Goal: Transaction & Acquisition: Purchase product/service

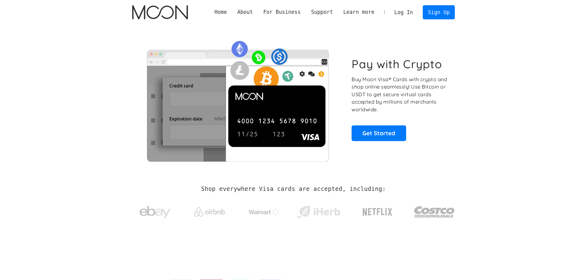
click at [406, 12] on link "Log In" at bounding box center [403, 13] width 29 height 14
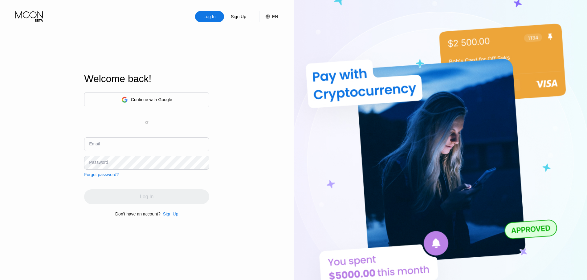
click at [115, 141] on input "text" at bounding box center [146, 145] width 125 height 14
type input "v"
paste input "[EMAIL_ADDRESS][DOMAIN_NAME]"
type input "[EMAIL_ADDRESS][DOMAIN_NAME]"
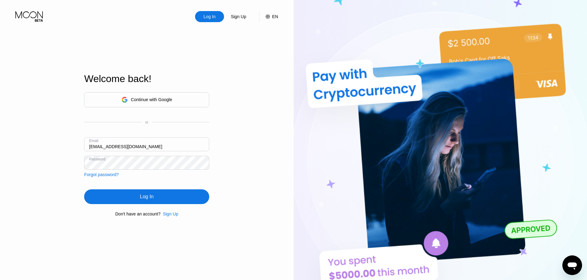
click at [174, 190] on div "Log In" at bounding box center [146, 197] width 125 height 15
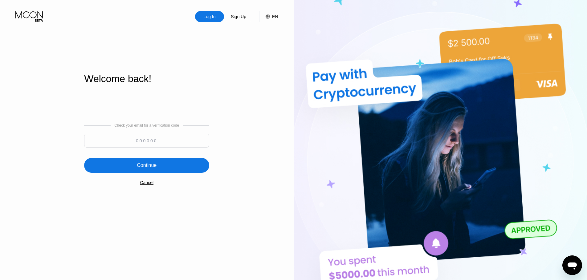
click at [142, 145] on input at bounding box center [146, 141] width 125 height 14
paste input "905215"
type input "905215"
click at [163, 165] on div "Continue" at bounding box center [146, 165] width 125 height 15
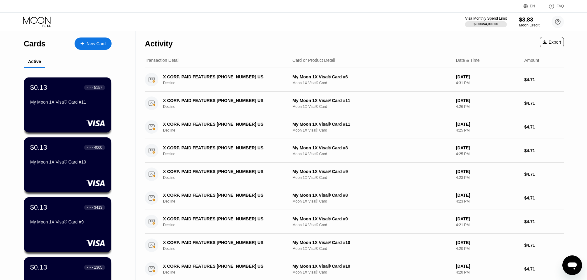
click at [525, 21] on div "$3.83" at bounding box center [528, 19] width 21 height 6
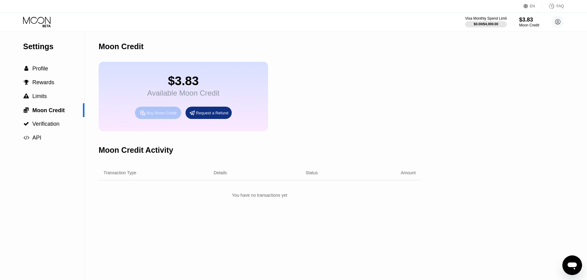
click at [160, 116] on div "Buy Moon Credit" at bounding box center [162, 113] width 30 height 5
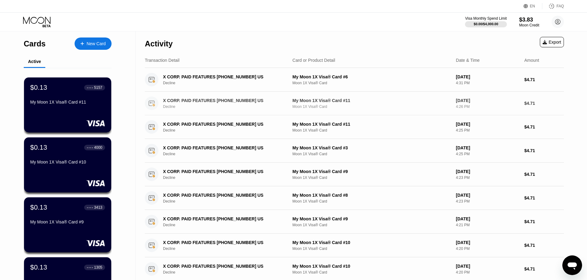
click at [283, 107] on div "Decline" at bounding box center [227, 107] width 128 height 4
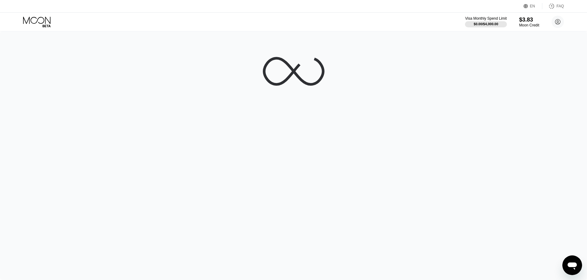
click at [45, 22] on icon at bounding box center [37, 22] width 29 height 11
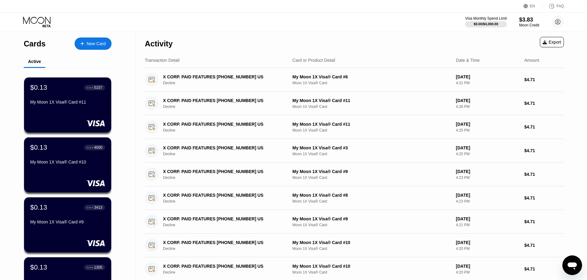
click at [523, 23] on div "Moon Credit" at bounding box center [529, 25] width 20 height 4
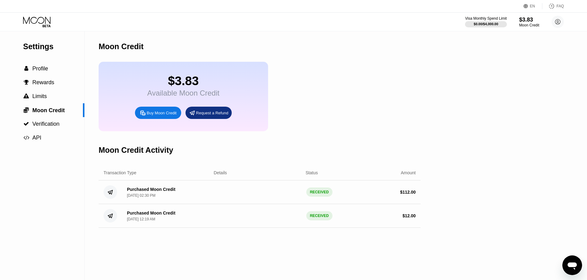
click at [166, 115] on div "Buy Moon Credit" at bounding box center [162, 113] width 30 height 5
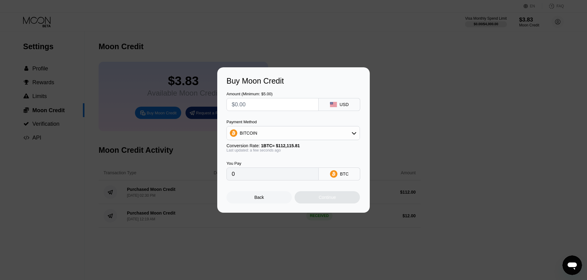
click at [267, 114] on div "Amount (Minimum: $5.00) USD Payment Method BITCOIN Conversion Rate: 1 BTC ≈ $11…" at bounding box center [293, 133] width 134 height 95
click at [277, 103] on input "text" at bounding box center [273, 105] width 82 height 12
type input "$10"
type input "0.00008920"
type input "$109"
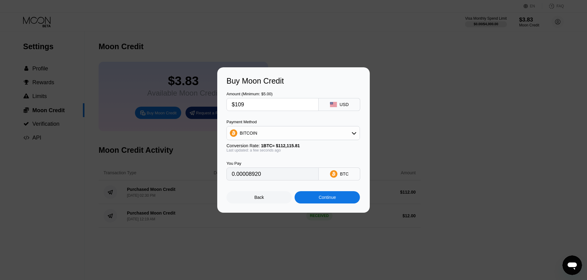
type input "0.00097221"
type input "$109"
click at [297, 136] on div "BITCOIN" at bounding box center [293, 133] width 133 height 12
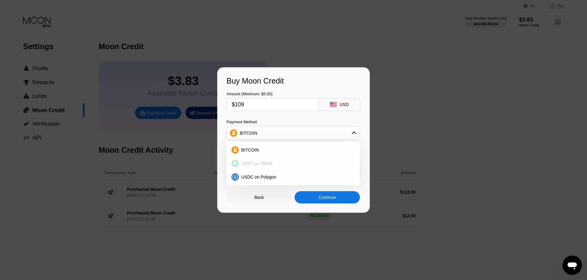
click at [262, 163] on span "USDT on TRON" at bounding box center [256, 163] width 31 height 5
type input "110.10"
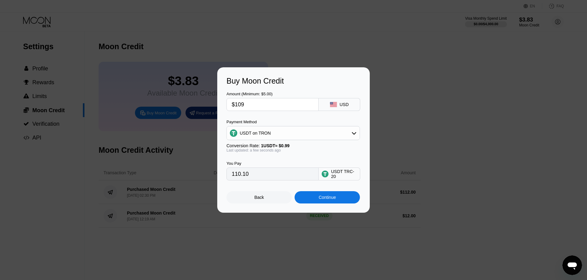
click at [323, 200] on div "Continue" at bounding box center [326, 197] width 17 height 5
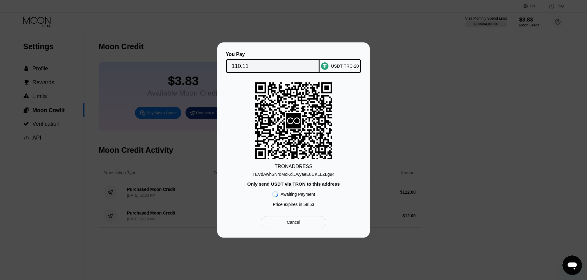
click at [239, 64] on input "110.11" at bounding box center [273, 66] width 82 height 12
click at [280, 176] on div "TEVdAwhSNrdMoKd...wyaeEuUKLLZLg94" at bounding box center [293, 174] width 82 height 5
click at [92, 13] on div at bounding box center [295, 140] width 591 height 280
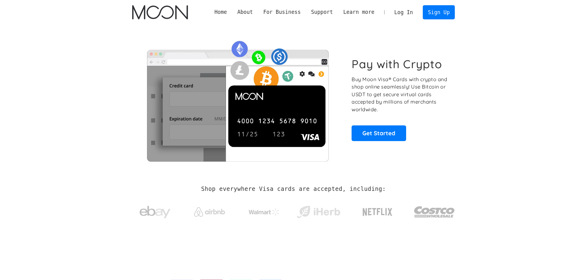
click at [405, 13] on link "Log In" at bounding box center [403, 13] width 29 height 14
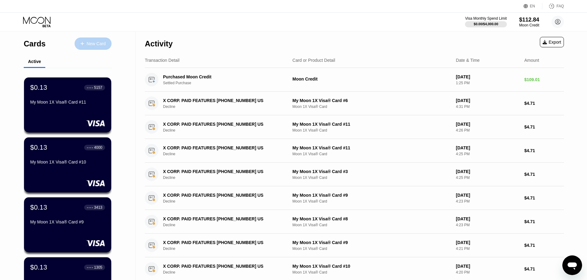
click at [94, 43] on div "New Card" at bounding box center [96, 43] width 19 height 5
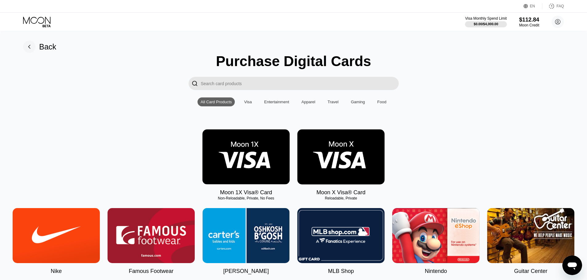
click at [243, 181] on img at bounding box center [245, 157] width 87 height 55
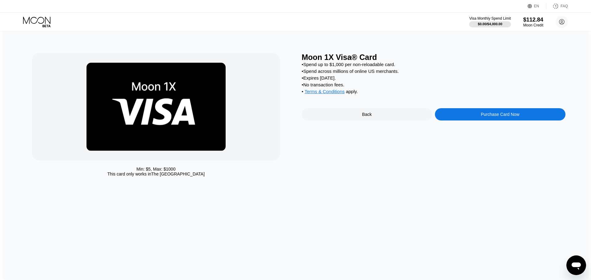
click at [462, 112] on div "Moon 1X Visa® Card • Spend up to $1,000 per non-reloadable card. • Spend across…" at bounding box center [434, 116] width 264 height 127
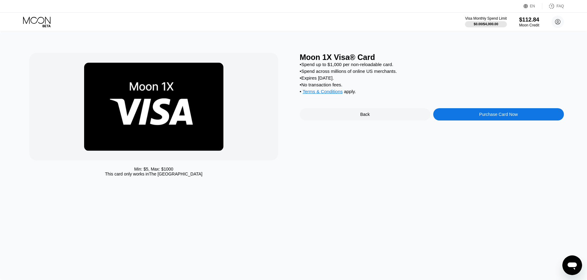
click at [461, 121] on div "Purchase Card Now" at bounding box center [498, 114] width 131 height 12
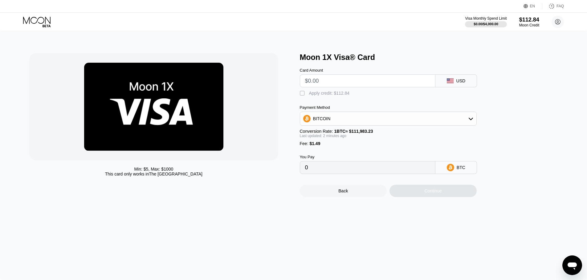
click at [345, 83] on input "text" at bounding box center [367, 81] width 125 height 12
type input "$9"
type input "0.00009368"
type input "$9.4"
type input "0.00009725"
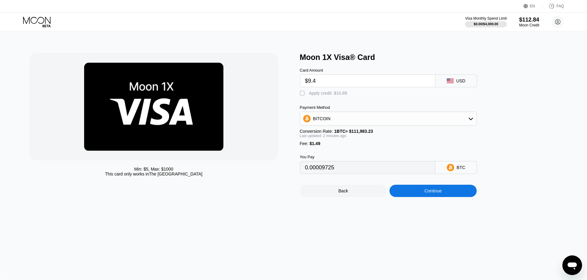
type input "$9.45"
type input "0.00009770"
type input "$9.45"
click at [322, 93] on div "Apply credit: $10.94" at bounding box center [328, 93] width 38 height 5
type input "0"
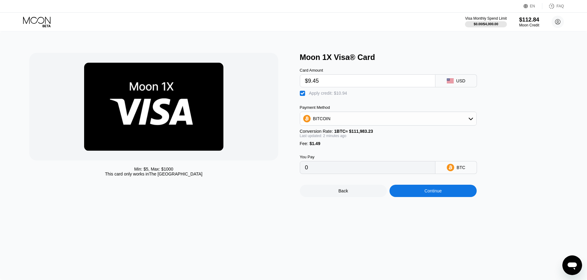
click at [421, 197] on div "Continue" at bounding box center [432, 191] width 87 height 12
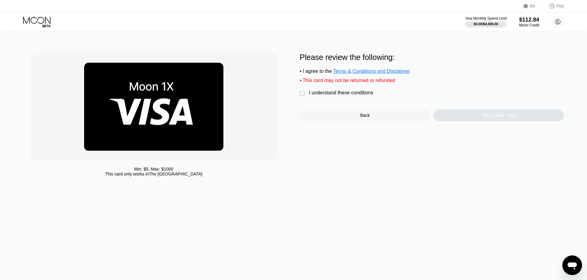
click at [341, 96] on div "I understand these conditions" at bounding box center [341, 93] width 64 height 6
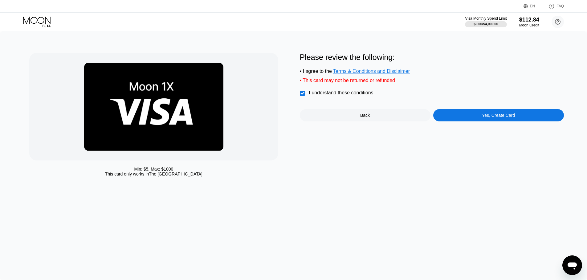
click at [469, 122] on div "Yes, Create Card" at bounding box center [498, 115] width 131 height 12
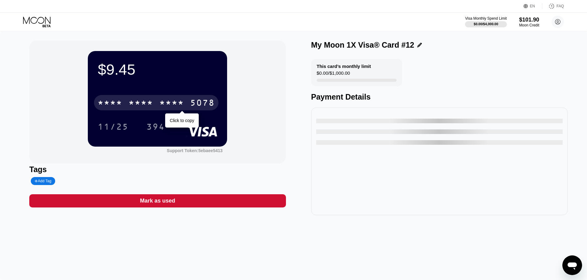
click at [161, 107] on div "* * * *" at bounding box center [171, 104] width 25 height 10
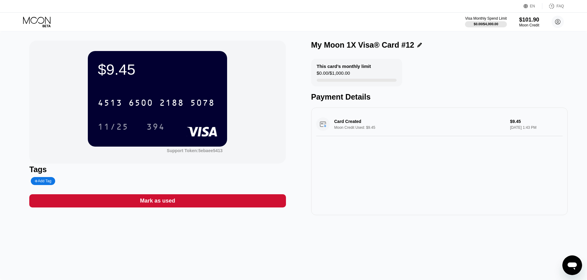
drag, startPoint x: 42, startPoint y: 18, endPoint x: 46, endPoint y: 22, distance: 5.4
click at [42, 18] on icon at bounding box center [37, 22] width 29 height 11
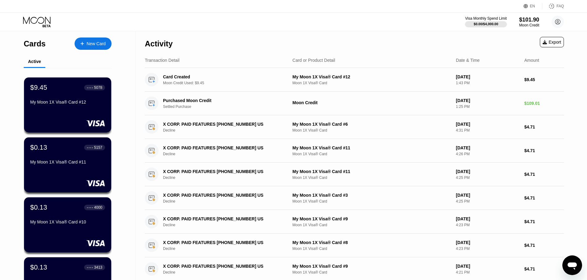
click at [82, 39] on div "New Card" at bounding box center [93, 44] width 37 height 12
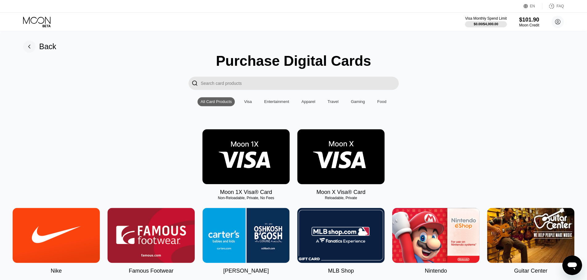
click at [246, 151] on img at bounding box center [245, 156] width 87 height 55
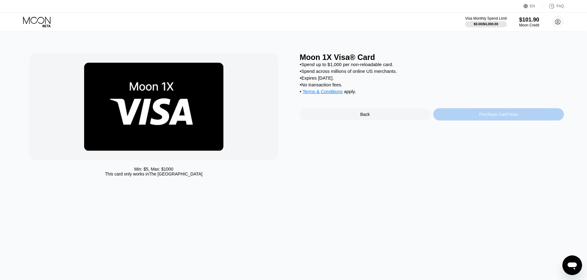
click at [458, 116] on div "Purchase Card Now" at bounding box center [498, 114] width 131 height 12
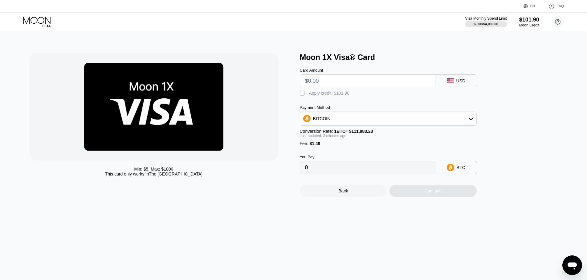
click at [365, 85] on input "text" at bounding box center [367, 81] width 125 height 12
type input "$9"
type input "0.00009368"
type input "$9.5"
type input "0.00009814"
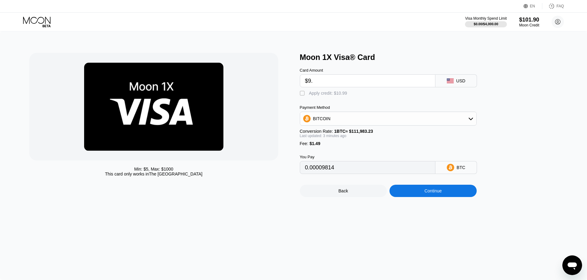
type input "$9.4"
type input "0.00009725"
type input "$9.45"
type input "0.00009770"
click at [441, 193] on div "Continue" at bounding box center [432, 191] width 87 height 12
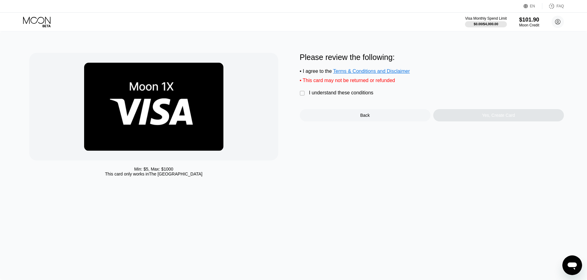
click at [342, 96] on div "I understand these conditions" at bounding box center [341, 93] width 64 height 6
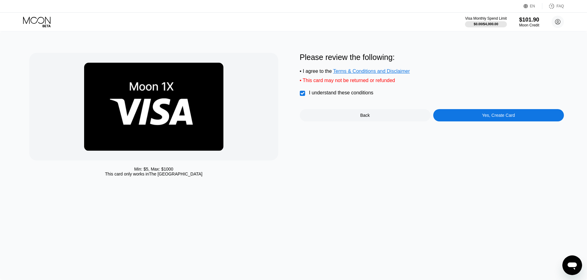
click at [460, 114] on div "Yes, Create Card" at bounding box center [498, 115] width 131 height 12
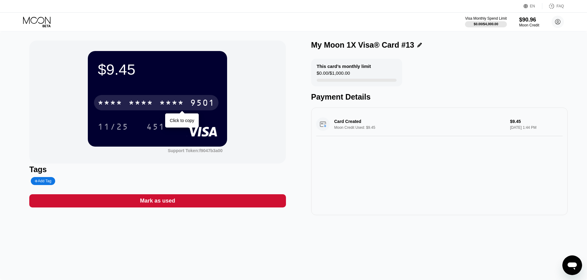
click at [137, 100] on div "* * * *" at bounding box center [140, 104] width 25 height 10
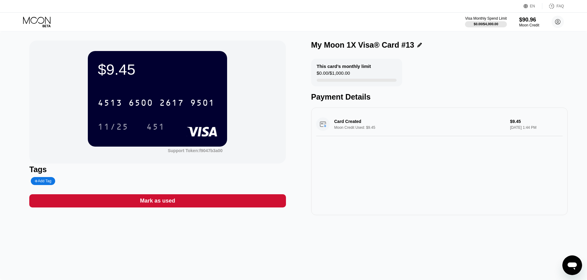
click at [37, 18] on icon at bounding box center [37, 22] width 29 height 11
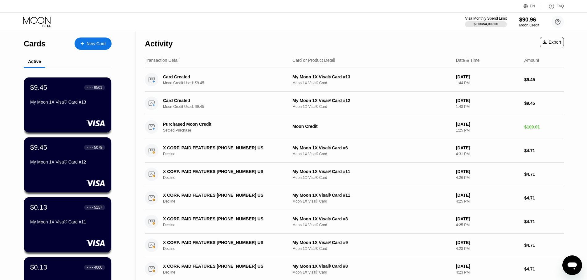
click at [99, 44] on div "New Card" at bounding box center [96, 43] width 19 height 5
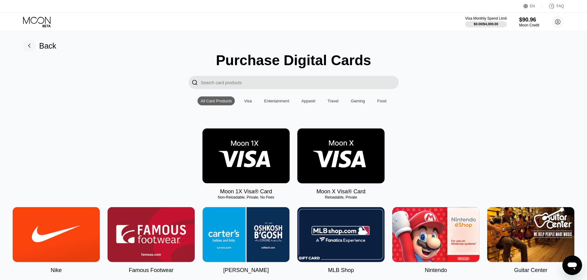
click at [256, 164] on img at bounding box center [245, 156] width 87 height 55
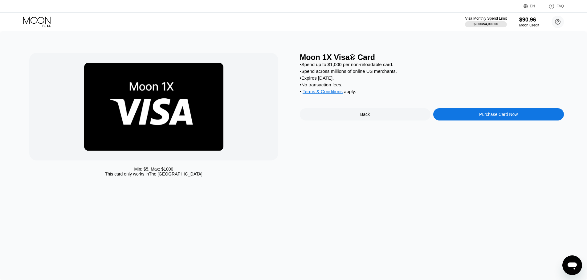
click at [447, 126] on div "Moon 1X Visa® Card • Spend up to $1,000 per non-reloadable card. • Spend across…" at bounding box center [432, 116] width 264 height 127
click at [449, 120] on div "Purchase Card Now" at bounding box center [498, 114] width 131 height 12
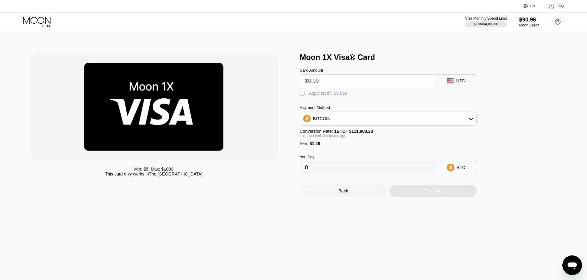
click at [349, 84] on input "text" at bounding box center [367, 81] width 125 height 12
type input "$9"
type input "0.00009368"
type input "$9.4"
type input "0.00009725"
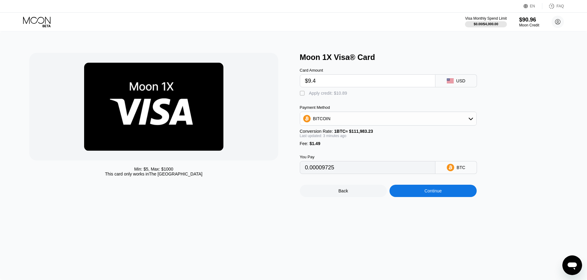
type input "$9.45"
type input "0.00009770"
type input "$9.45"
click at [339, 94] on div "Apply credit: $10.94" at bounding box center [328, 93] width 38 height 5
type input "0"
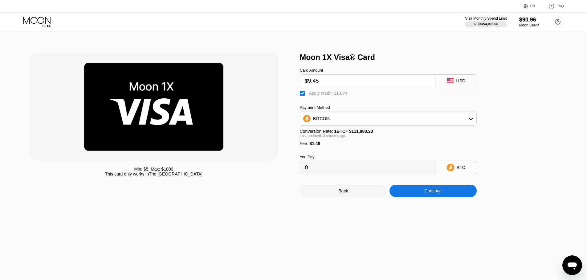
click at [435, 197] on div "Continue" at bounding box center [432, 191] width 87 height 12
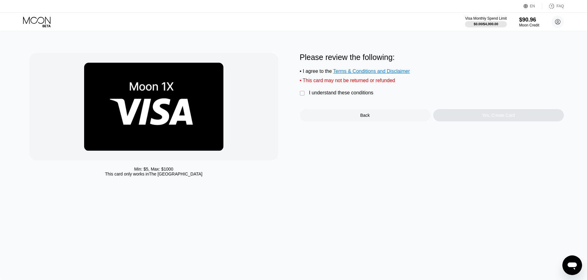
drag, startPoint x: 349, startPoint y: 99, endPoint x: 401, endPoint y: 107, distance: 52.3
click at [349, 96] on div "I understand these conditions" at bounding box center [341, 93] width 64 height 6
click at [480, 119] on div "Yes, Create Card" at bounding box center [498, 115] width 131 height 12
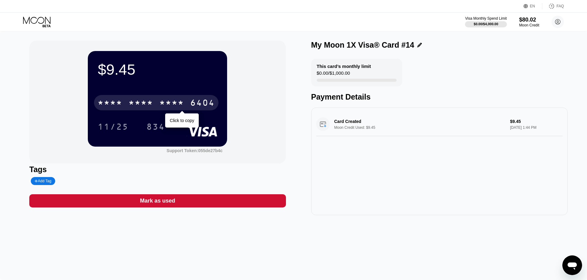
click at [195, 100] on div "6404" at bounding box center [202, 104] width 25 height 10
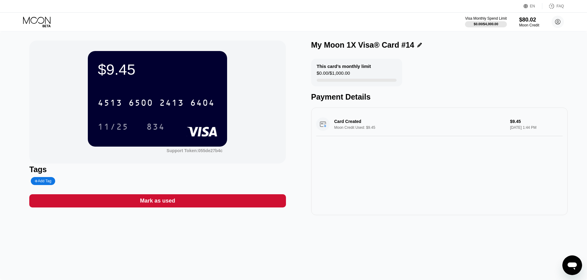
click at [35, 19] on icon at bounding box center [37, 22] width 29 height 11
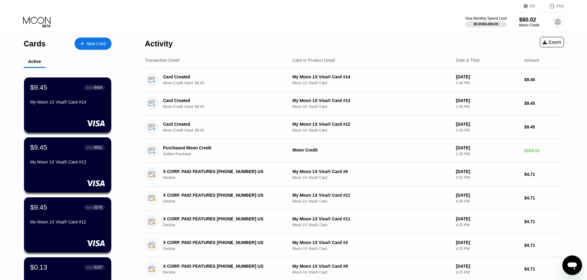
click at [92, 42] on div "New Card" at bounding box center [96, 43] width 19 height 5
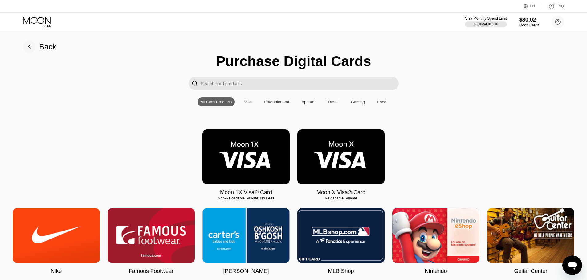
click at [271, 175] on img at bounding box center [245, 157] width 87 height 55
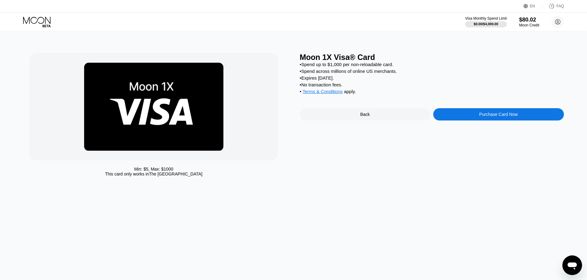
click at [446, 115] on div "Purchase Card Now" at bounding box center [498, 114] width 131 height 12
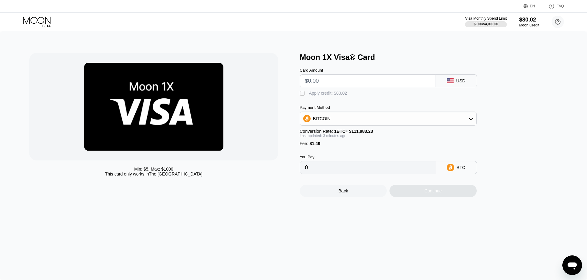
click at [344, 82] on input "text" at bounding box center [367, 81] width 125 height 12
type input "$9"
type input "0.00009362"
type input "$9.4"
type input "0.00009719"
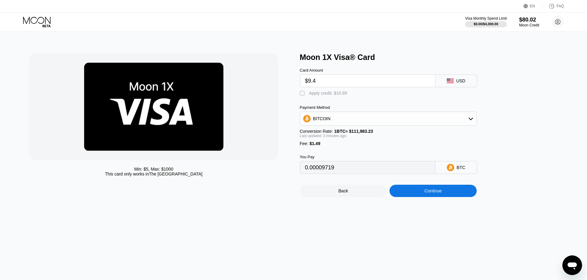
type input "$9.45"
type input "0.00009763"
type input "$9.45"
click at [333, 100] on div "Card Amount $9.45 USD  Apply credit: $10.94 Payment Method BITCOIN Conversion …" at bounding box center [398, 118] width 197 height 112
click at [339, 96] on div "Apply credit: $10.94" at bounding box center [328, 93] width 38 height 5
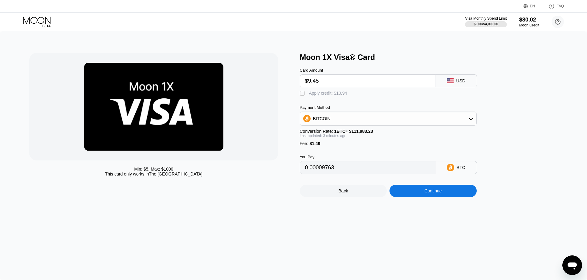
type input "0"
click at [434, 194] on div "Continue" at bounding box center [432, 191] width 17 height 5
click at [322, 100] on div "Card Amount $9.45 USD  Apply credit: $10.94 Payment Method BITCOIN Conversion …" at bounding box center [398, 118] width 197 height 112
click at [449, 197] on div "Continue" at bounding box center [432, 191] width 87 height 12
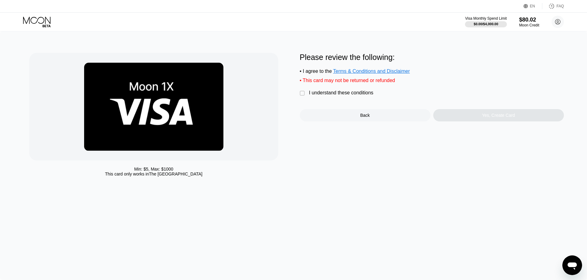
click at [348, 103] on div "Please review the following: • I agree to the Terms & Conditions and Disclaimer…" at bounding box center [432, 87] width 264 height 69
click at [348, 95] on div "I understand these conditions" at bounding box center [341, 93] width 64 height 6
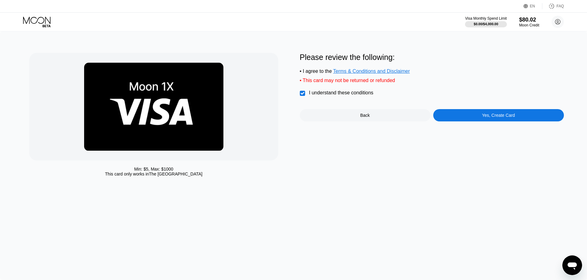
click at [471, 122] on div "Yes, Create Card" at bounding box center [498, 115] width 131 height 12
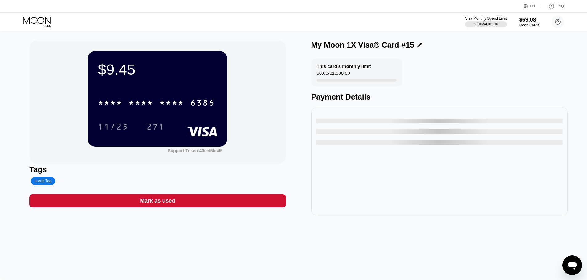
click at [173, 108] on div "* * * *" at bounding box center [171, 104] width 25 height 10
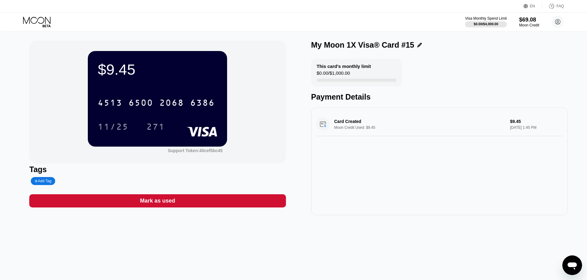
drag, startPoint x: 45, startPoint y: 19, endPoint x: 46, endPoint y: 24, distance: 5.1
click at [45, 19] on icon at bounding box center [37, 22] width 29 height 11
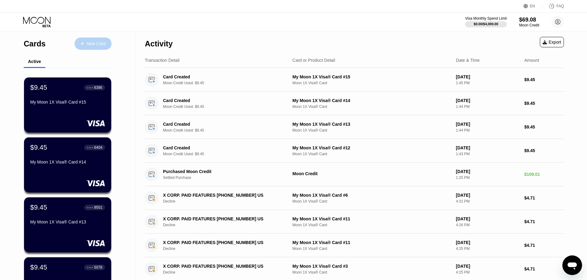
click at [87, 41] on div "New Card" at bounding box center [96, 43] width 19 height 5
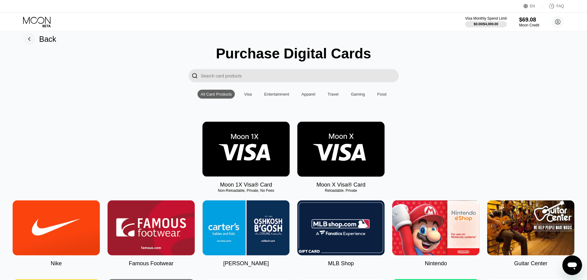
click at [321, 166] on img at bounding box center [340, 149] width 87 height 55
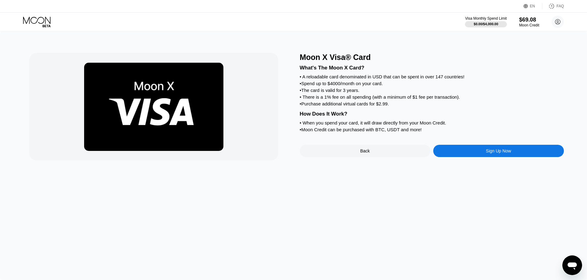
click at [356, 157] on div "Back" at bounding box center [365, 151] width 131 height 12
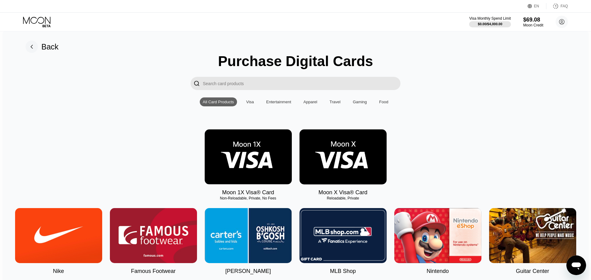
click at [225, 154] on img at bounding box center [248, 157] width 87 height 55
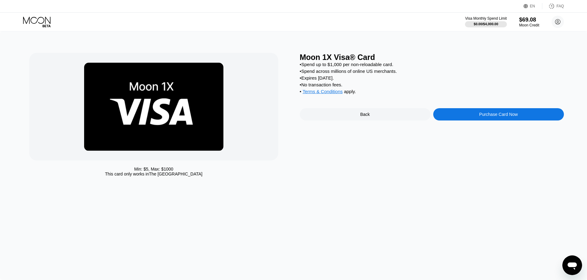
click at [497, 115] on div "Moon 1X Visa® Card • Spend up to $1,000 per non-reloadable card. • Spend across…" at bounding box center [432, 116] width 264 height 127
click at [492, 117] on div "Purchase Card Now" at bounding box center [498, 114] width 38 height 5
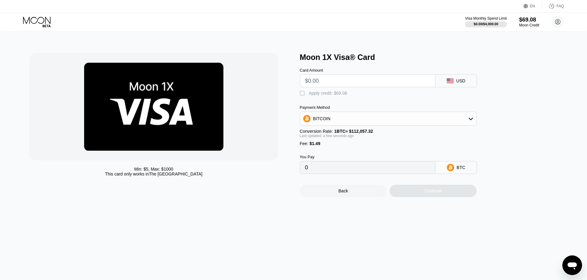
click at [384, 84] on input "text" at bounding box center [367, 81] width 125 height 12
type input "$9"
type input "0.00009362"
type input "$9.4"
type input "0.00009719"
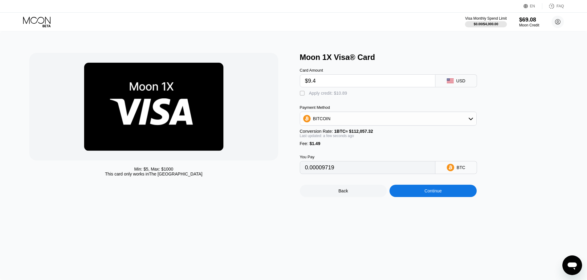
type input "$9.45"
type input "0.00009763"
type input "$9.45"
click at [342, 93] on div "Apply credit: $10.94" at bounding box center [328, 93] width 38 height 5
type input "0"
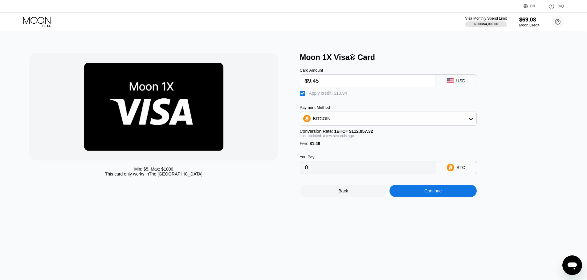
click at [432, 188] on div "Back Continue" at bounding box center [398, 185] width 197 height 23
click at [433, 194] on div "Continue" at bounding box center [432, 191] width 17 height 5
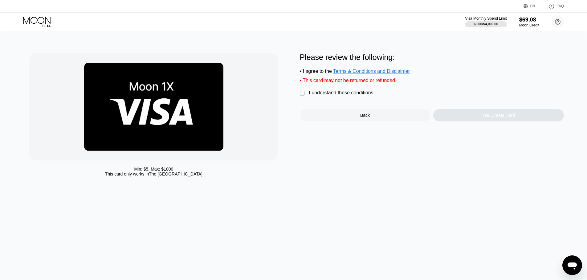
click at [348, 96] on div "I understand these conditions" at bounding box center [341, 93] width 64 height 6
click at [473, 118] on div "Yes, Create Card" at bounding box center [498, 115] width 131 height 12
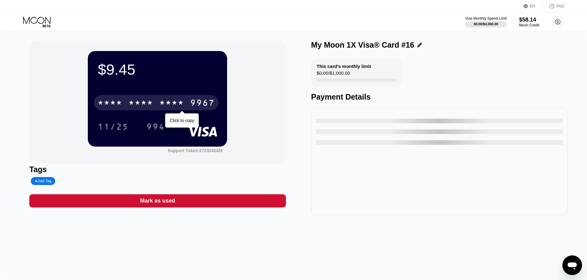
click at [178, 106] on div "* * * *" at bounding box center [171, 104] width 25 height 10
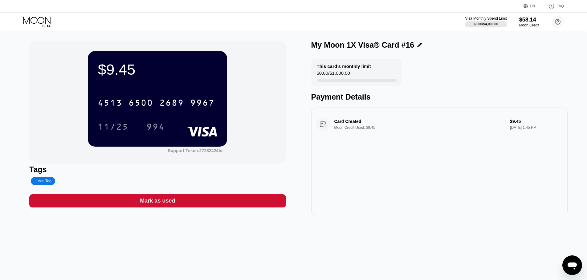
click at [39, 19] on icon at bounding box center [37, 22] width 29 height 11
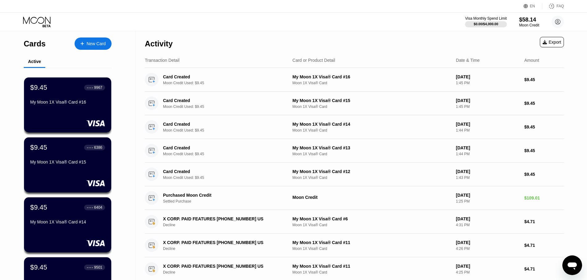
click at [96, 42] on div "New Card" at bounding box center [96, 43] width 19 height 5
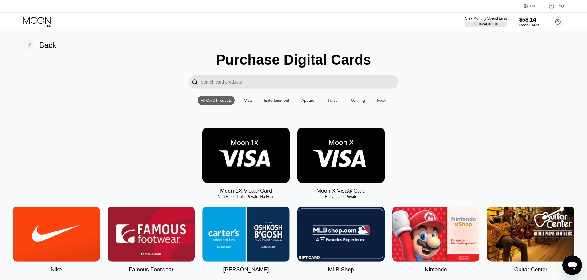
click at [279, 154] on img at bounding box center [245, 155] width 87 height 55
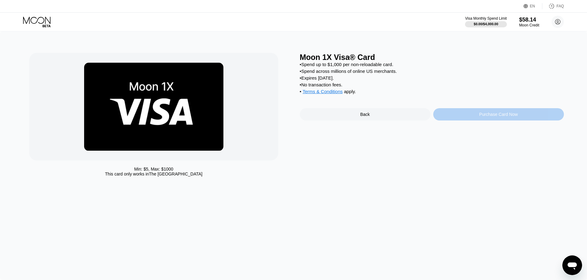
click at [474, 118] on div "Purchase Card Now" at bounding box center [498, 114] width 131 height 12
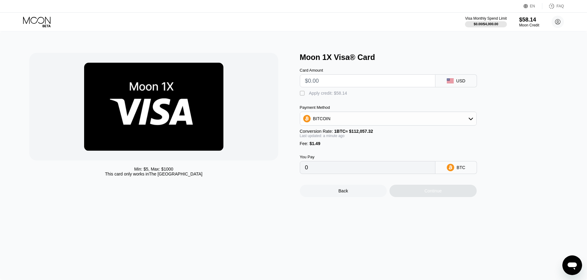
click at [373, 83] on input "text" at bounding box center [367, 81] width 125 height 12
type input "$9"
type input "0.00009362"
type input "$9.4"
type input "0.00009719"
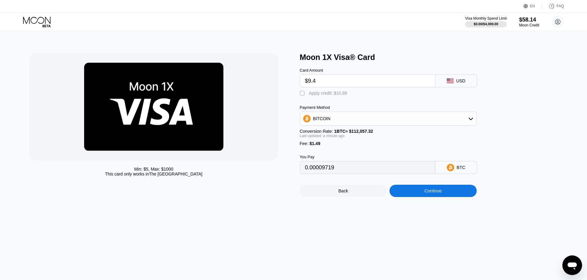
type input "$9.45"
type input "0.00009763"
type input "$9.45"
click at [337, 101] on div "Card Amount $9.45 USD  Apply credit: $10.94 Payment Method BITCOIN Conversion …" at bounding box center [398, 118] width 197 height 112
click at [337, 96] on div "Apply credit: $10.94" at bounding box center [328, 93] width 38 height 5
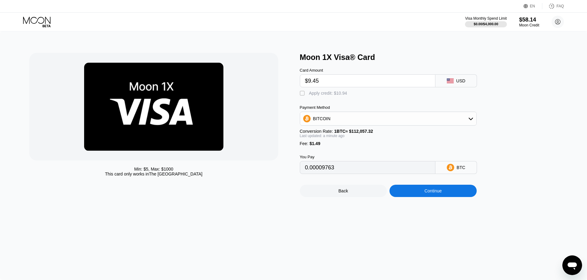
type input "0"
drag, startPoint x: 431, startPoint y: 185, endPoint x: 432, endPoint y: 190, distance: 5.0
click at [431, 185] on div "Back Continue" at bounding box center [398, 185] width 197 height 23
click at [433, 194] on div "Continue" at bounding box center [432, 191] width 17 height 5
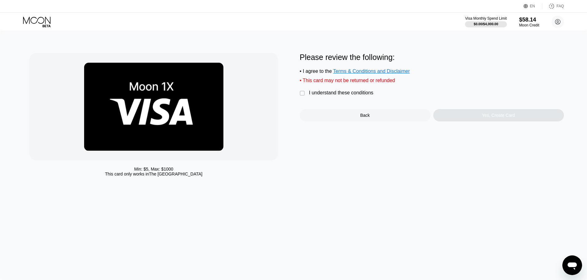
drag, startPoint x: 351, startPoint y: 95, endPoint x: 387, endPoint y: 106, distance: 38.2
click at [350, 95] on div "I understand these conditions" at bounding box center [341, 93] width 64 height 6
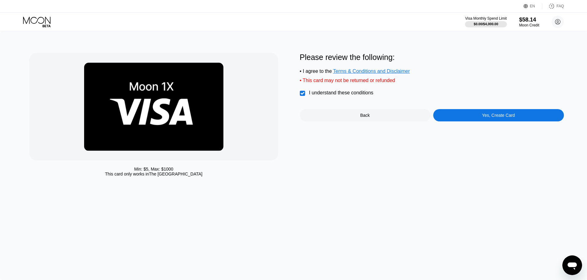
click at [467, 121] on div "Yes, Create Card" at bounding box center [498, 115] width 131 height 12
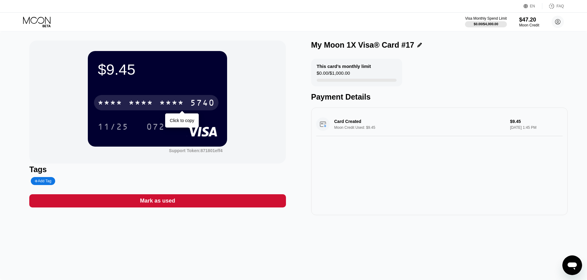
click at [137, 102] on div "* * * *" at bounding box center [140, 104] width 25 height 10
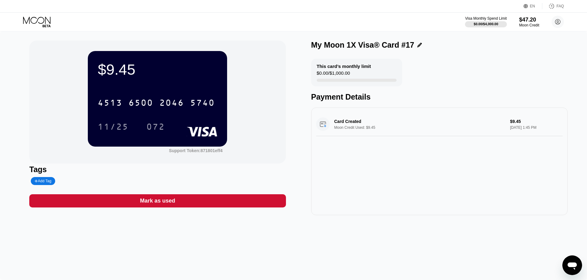
drag, startPoint x: 43, startPoint y: 21, endPoint x: 60, endPoint y: 31, distance: 20.0
click at [42, 21] on icon at bounding box center [37, 22] width 29 height 11
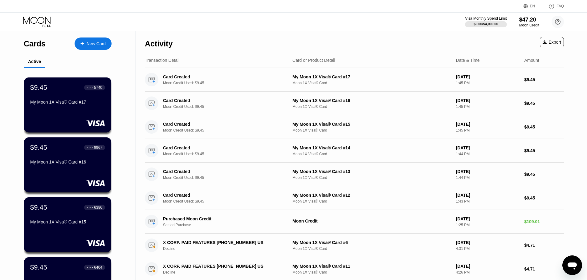
click at [96, 45] on div "New Card" at bounding box center [96, 43] width 19 height 5
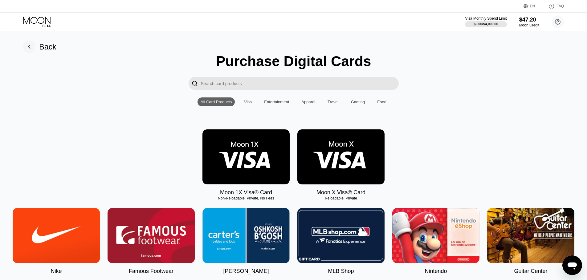
click at [226, 164] on img at bounding box center [245, 157] width 87 height 55
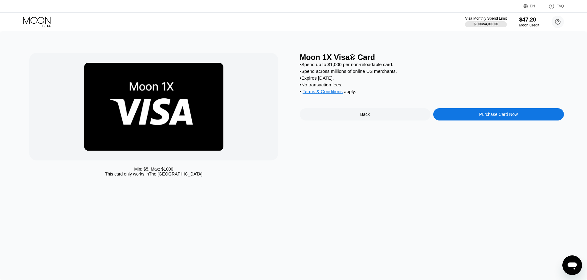
click at [453, 119] on div "Purchase Card Now" at bounding box center [498, 114] width 131 height 12
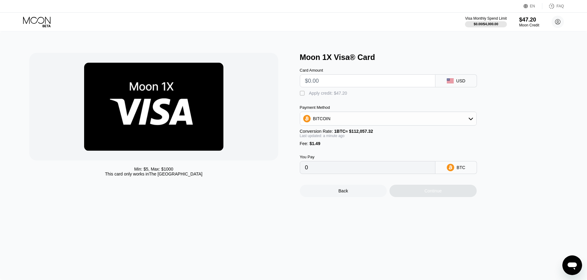
click at [338, 82] on input "text" at bounding box center [367, 81] width 125 height 12
type input "$9"
type input "0.00009362"
type input "$9.4"
type input "0.00009719"
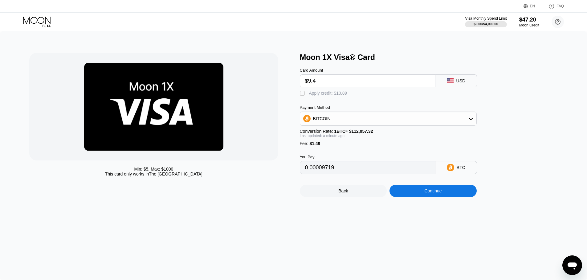
type input "$9.45"
type input "0.00009763"
type input "$9.45"
click at [308, 100] on div "Card Amount $9.45 USD  Apply credit: $10.94 Payment Method BITCOIN Conversion …" at bounding box center [398, 118] width 197 height 112
click at [315, 96] on div "Apply credit: $10.94" at bounding box center [328, 93] width 38 height 5
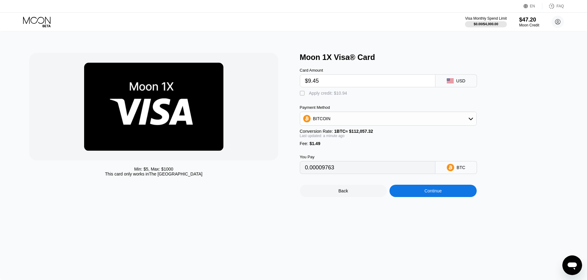
type input "0"
click at [438, 190] on div "Back Continue" at bounding box center [398, 185] width 197 height 23
click at [428, 194] on div "Continue" at bounding box center [432, 191] width 17 height 5
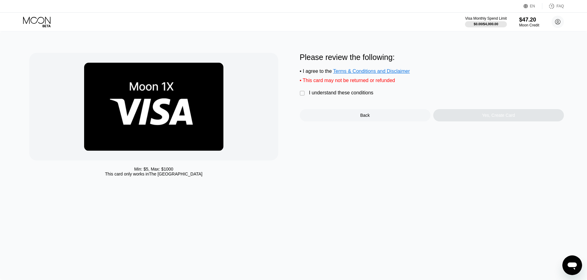
click at [340, 101] on div "Please review the following: • I agree to the Terms & Conditions and Disclaimer…" at bounding box center [432, 87] width 264 height 69
click at [371, 95] on div "I understand these conditions" at bounding box center [341, 93] width 64 height 6
click at [471, 116] on div "Yes, Create Card" at bounding box center [498, 115] width 131 height 12
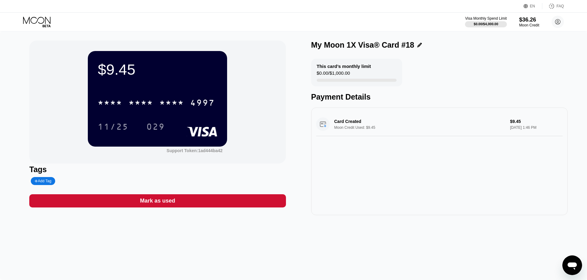
click at [172, 107] on div "* * * *" at bounding box center [171, 104] width 25 height 10
click at [37, 19] on icon at bounding box center [37, 22] width 29 height 11
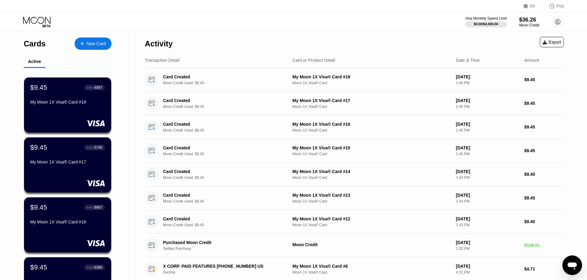
click at [105, 43] on div "New Card" at bounding box center [96, 43] width 19 height 5
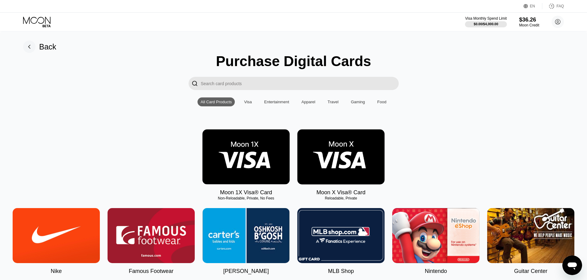
click at [266, 149] on img at bounding box center [245, 157] width 87 height 55
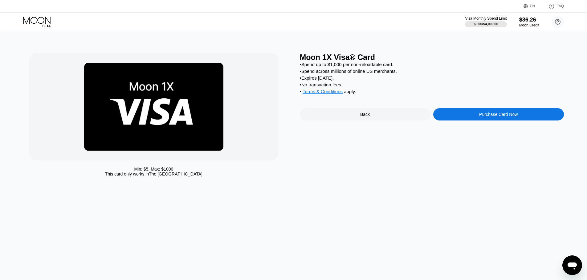
click at [471, 121] on div "Purchase Card Now" at bounding box center [498, 114] width 131 height 12
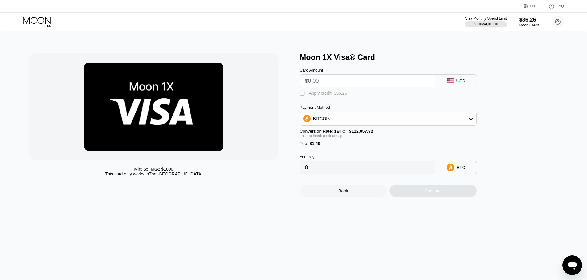
click at [368, 80] on input "text" at bounding box center [367, 81] width 125 height 12
type input "$9"
type input "0.00009362"
type input "$9.4"
type input "0.00009719"
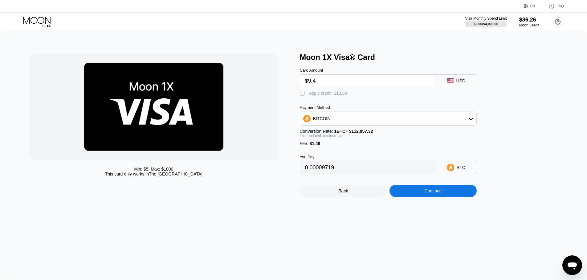
type input "$9.45"
type input "0.00009763"
type input "$9.45"
click at [336, 95] on div "Apply credit: $10.94" at bounding box center [328, 93] width 38 height 5
type input "0"
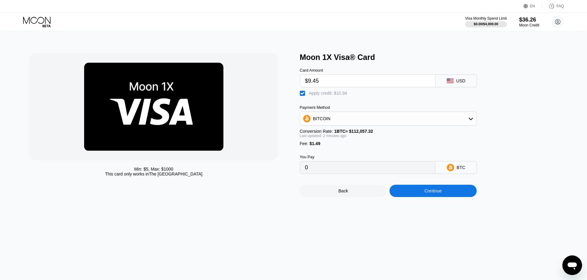
click at [434, 197] on div "Continue" at bounding box center [432, 191] width 87 height 12
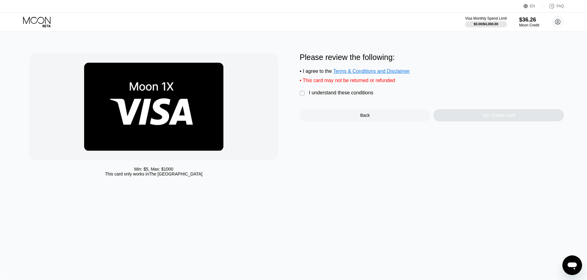
click at [333, 95] on div "I understand these conditions" at bounding box center [341, 93] width 64 height 6
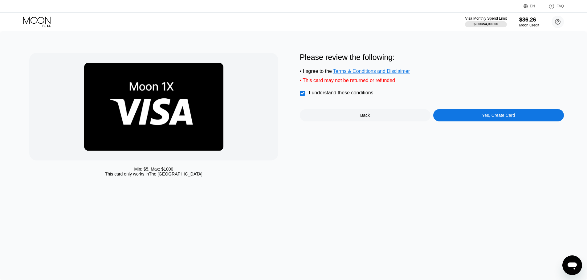
click at [478, 130] on div "Please review the following: • I agree to the Terms & Conditions and Disclaimer…" at bounding box center [432, 116] width 264 height 127
click at [479, 120] on div "Yes, Create Card" at bounding box center [498, 115] width 131 height 12
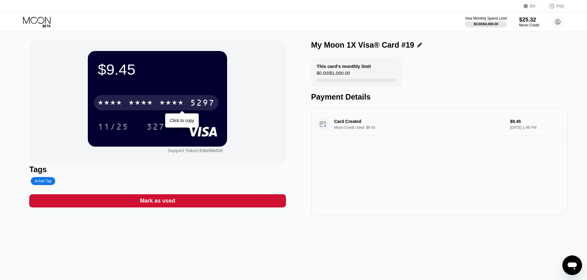
click at [175, 101] on div "* * * *" at bounding box center [171, 104] width 25 height 10
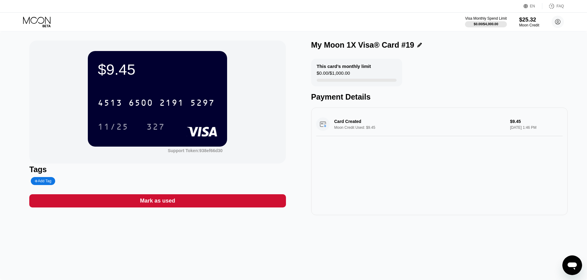
click at [37, 21] on icon at bounding box center [36, 20] width 27 height 7
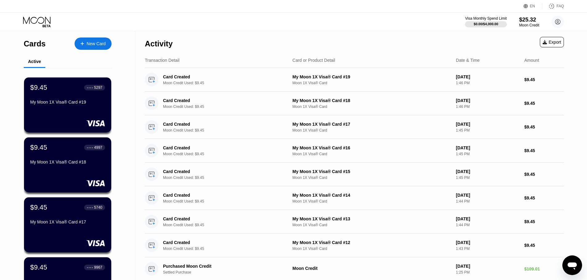
click at [91, 40] on div "New Card" at bounding box center [93, 44] width 37 height 12
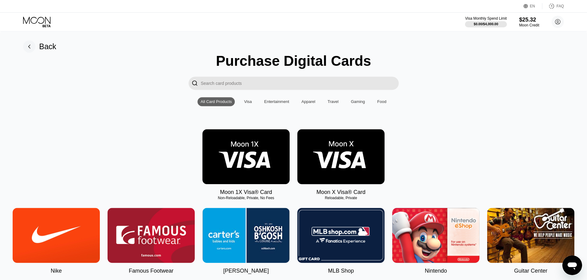
click at [257, 181] on img at bounding box center [245, 156] width 87 height 55
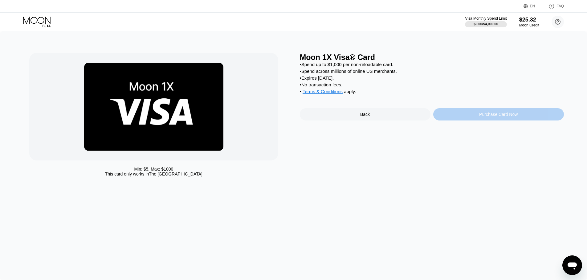
drag, startPoint x: 508, startPoint y: 126, endPoint x: 498, endPoint y: 119, distance: 12.3
click at [507, 121] on div "Purchase Card Now" at bounding box center [498, 114] width 131 height 12
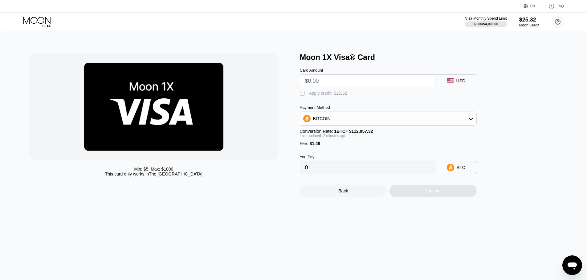
click at [357, 75] on div "Card Amount" at bounding box center [367, 77] width 135 height 19
click at [357, 81] on input "text" at bounding box center [367, 81] width 125 height 12
type input "$09"
type input "0.00009362"
type input "$0"
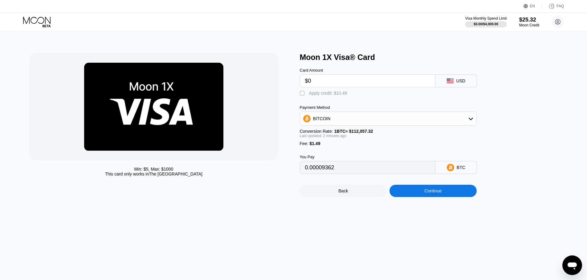
type input "0.00001330"
type input "0"
type input "$9"
type input "0.00009362"
type input "$9.4"
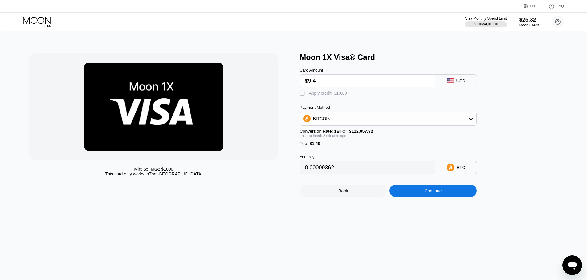
type input "0.00009719"
type input "$9.45"
type input "0.00009763"
type input "$9.45"
click at [329, 97] on div " Apply credit: $10.94" at bounding box center [325, 94] width 50 height 6
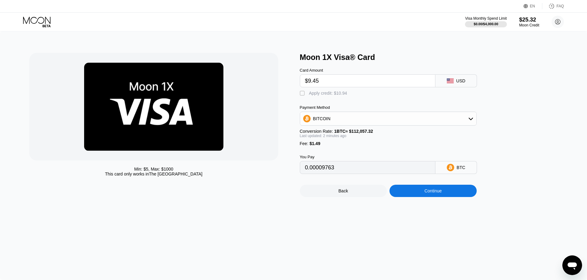
type input "0"
drag, startPoint x: 436, startPoint y: 205, endPoint x: 435, endPoint y: 200, distance: 5.4
click at [436, 205] on div "Min: $ 5 , Max: $ 1000 This card only works in The United States Moon 1X Visa® …" at bounding box center [293, 155] width 587 height 249
click at [434, 194] on div "Continue" at bounding box center [432, 191] width 17 height 5
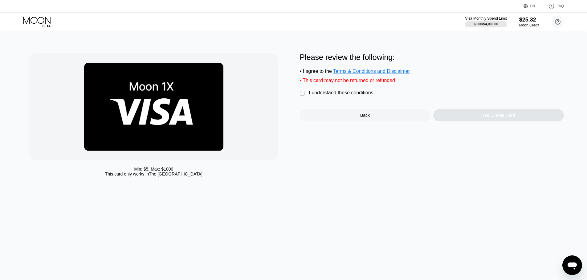
click at [341, 93] on div "I understand these conditions" at bounding box center [341, 93] width 64 height 6
click at [470, 120] on div "Yes, Create Card" at bounding box center [498, 115] width 131 height 12
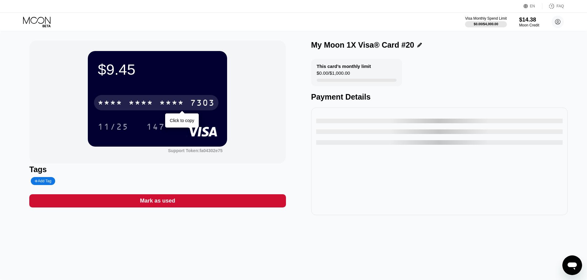
click at [180, 105] on div "* * * *" at bounding box center [171, 104] width 25 height 10
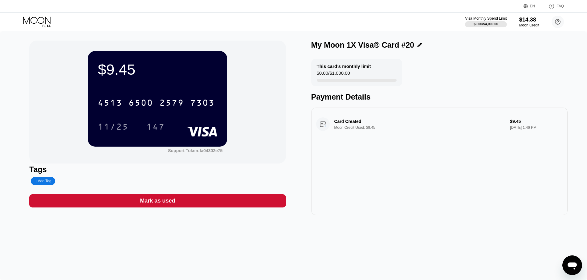
click at [51, 18] on icon at bounding box center [37, 22] width 29 height 11
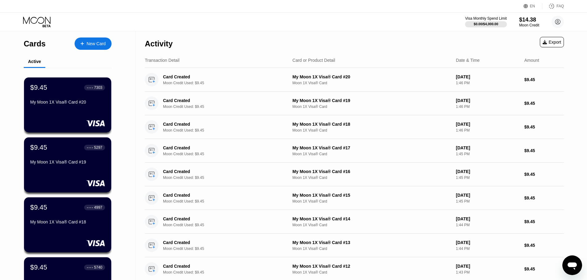
click at [95, 39] on div "New Card" at bounding box center [93, 44] width 37 height 12
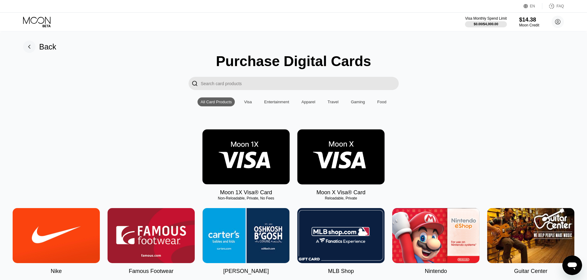
click at [247, 161] on img at bounding box center [245, 157] width 87 height 55
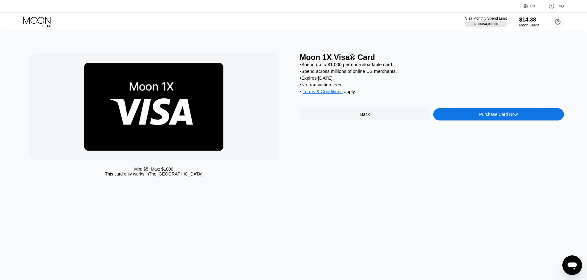
click at [455, 126] on div "Moon 1X Visa® Card • Spend up to $1,000 per non-reloadable card. • Spend across…" at bounding box center [432, 116] width 264 height 127
click at [458, 121] on div "Purchase Card Now" at bounding box center [498, 114] width 131 height 12
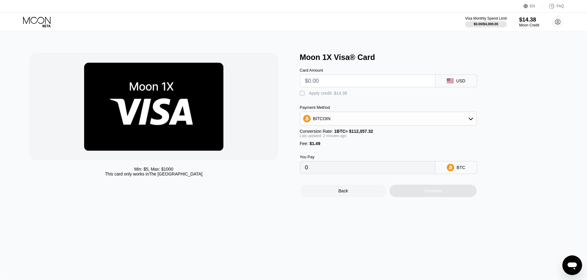
drag, startPoint x: 359, startPoint y: 94, endPoint x: 358, endPoint y: 83, distance: 11.5
click at [359, 94] on div " Apply credit: $14.38" at bounding box center [398, 91] width 197 height 9
click at [358, 83] on input "text" at bounding box center [367, 81] width 125 height 12
type input "$9"
type input "0.00009362"
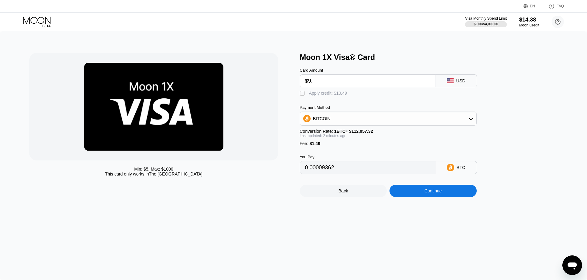
type input "$9.4"
type input "0.00009719"
type input "$9.45"
type input "0.00009763"
type input "$9.45"
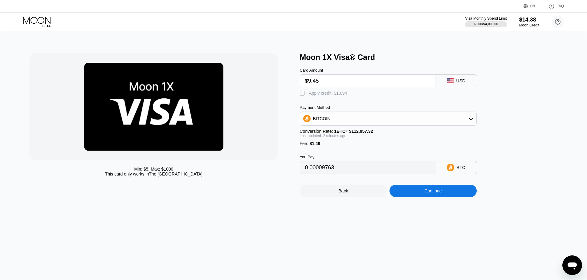
click at [333, 96] on div "Apply credit: $10.94" at bounding box center [328, 93] width 38 height 5
type input "0"
click at [415, 197] on div "Continue" at bounding box center [432, 191] width 87 height 12
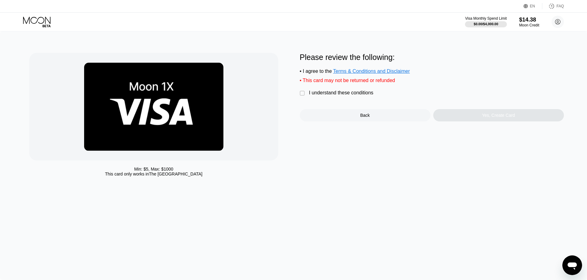
click at [319, 96] on div "I understand these conditions" at bounding box center [341, 93] width 64 height 6
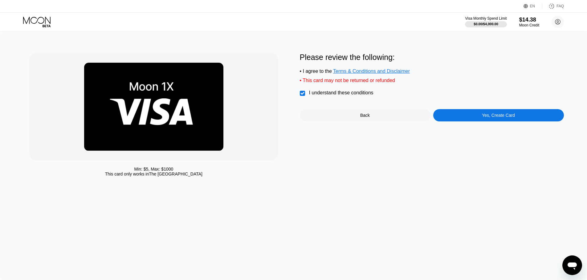
click at [461, 112] on div "Please review the following: • I agree to the Terms & Conditions and Disclaimer…" at bounding box center [432, 87] width 264 height 69
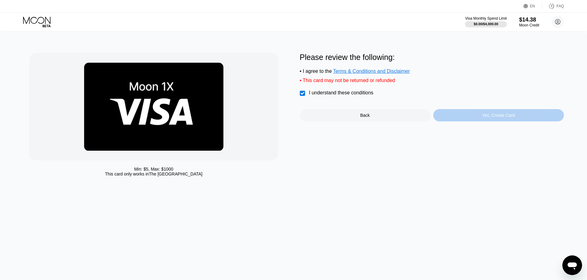
click at [464, 120] on div "Yes, Create Card" at bounding box center [498, 115] width 131 height 12
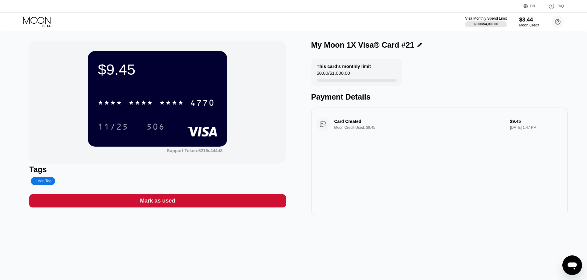
click at [139, 108] on div "* * * *" at bounding box center [140, 104] width 25 height 10
